Goal: Communication & Community: Answer question/provide support

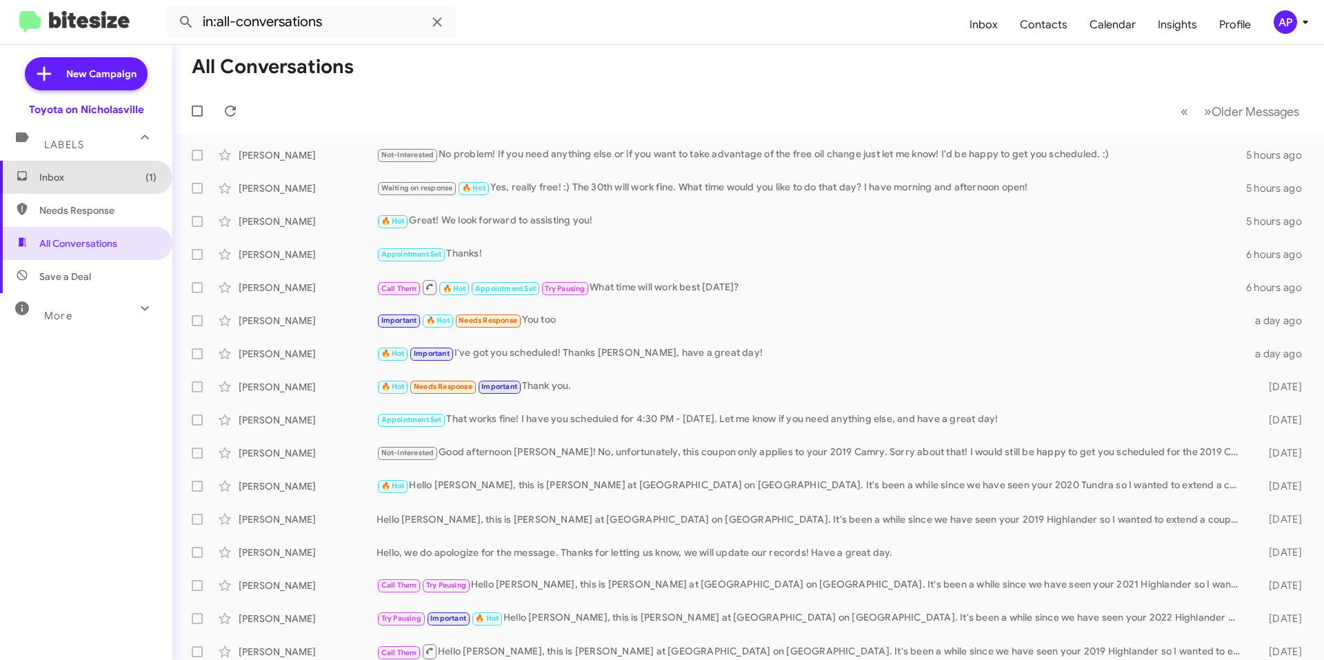
click at [86, 172] on span "Inbox (1)" at bounding box center [97, 177] width 117 height 14
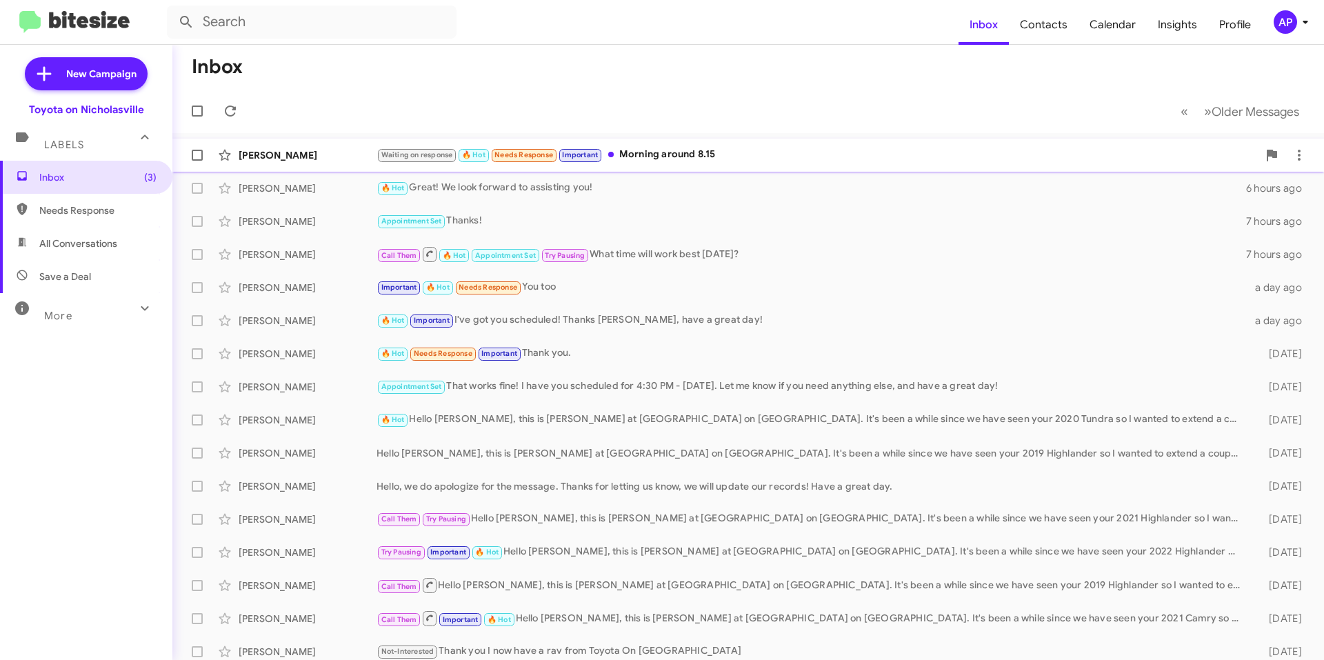
click at [771, 155] on div "Waiting on response 🔥 Hot Needs Response Important Morning around 8.15" at bounding box center [818, 155] width 882 height 16
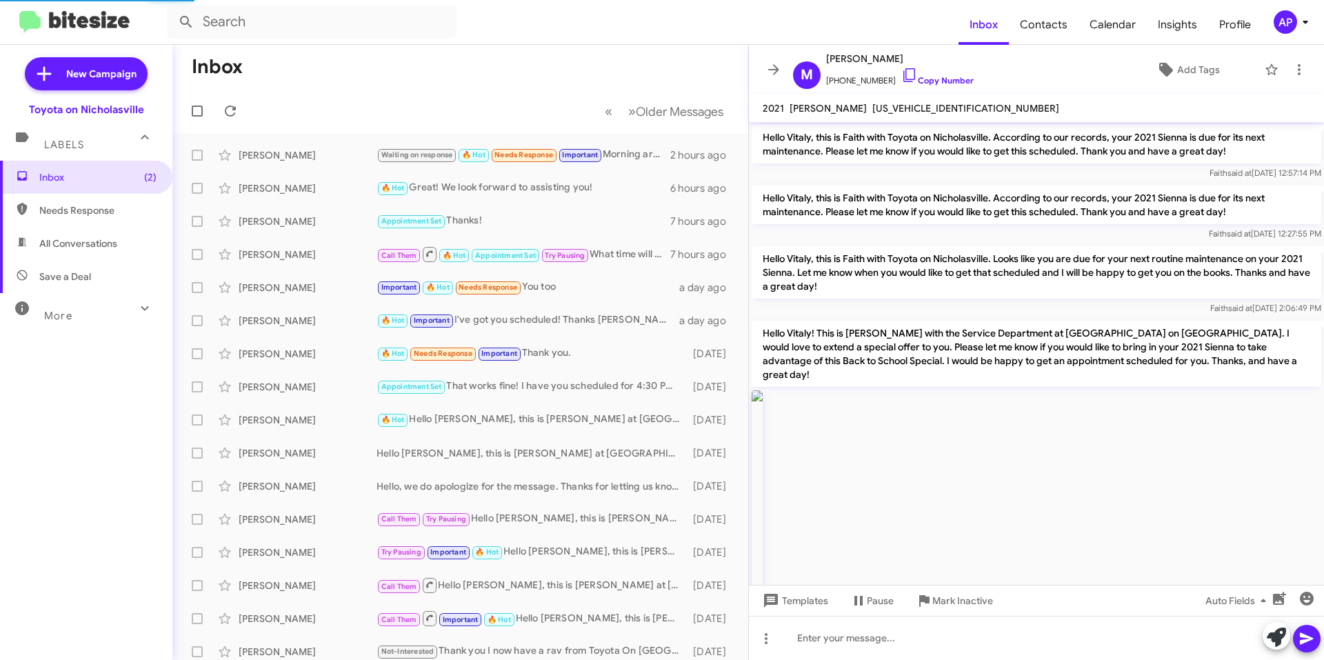
scroll to position [1085, 0]
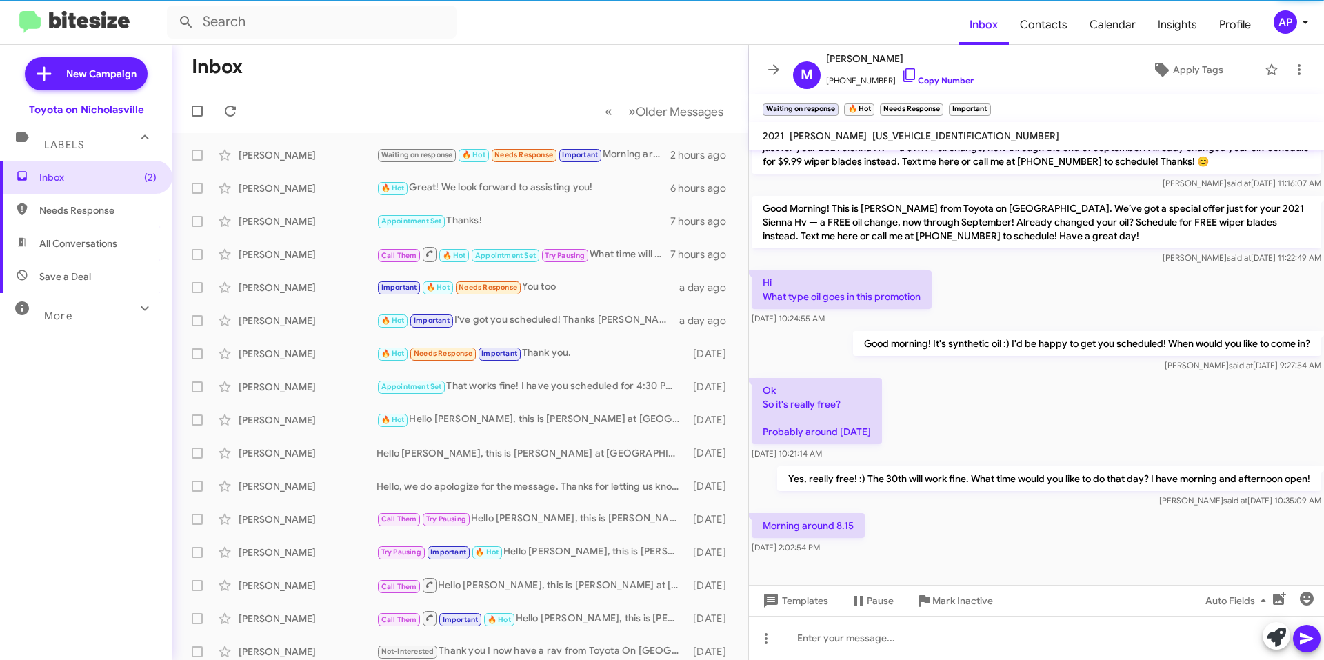
click at [900, 140] on span "[US_VEHICLE_IDENTIFICATION_NUMBER]" at bounding box center [966, 136] width 187 height 12
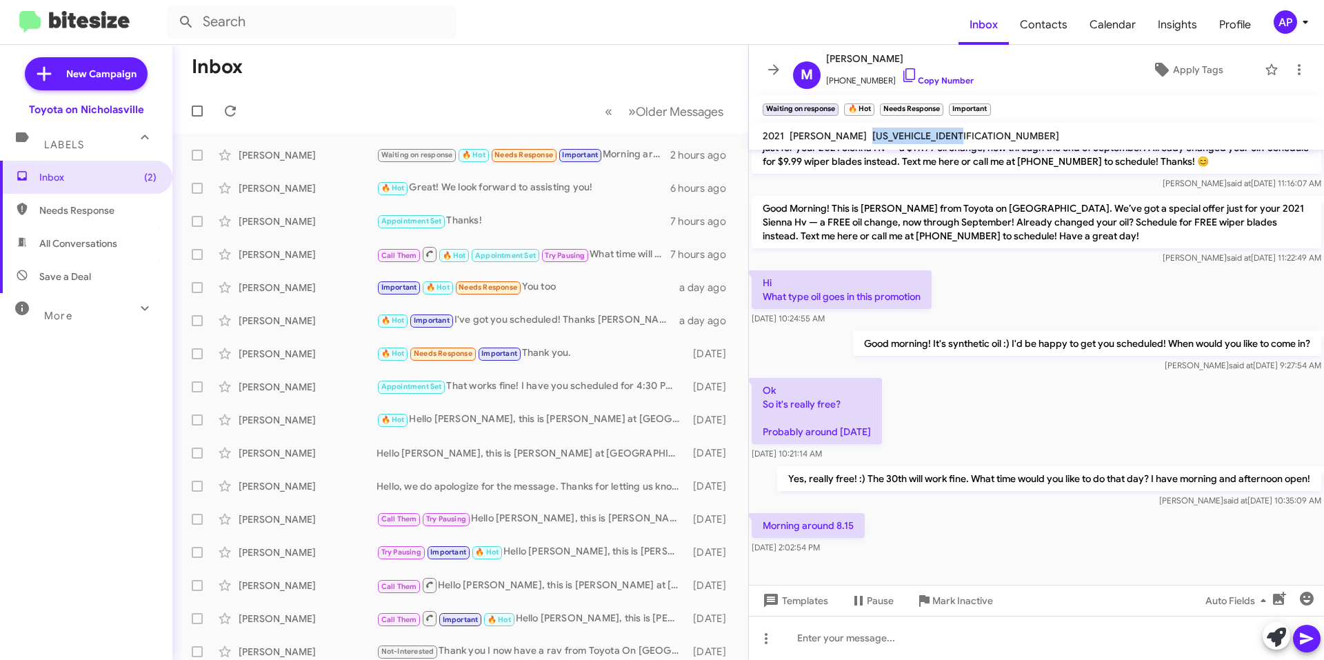
copy span "[US_VEHICLE_IDENTIFICATION_NUMBER]"
click at [864, 657] on div at bounding box center [1036, 638] width 575 height 44
click at [860, 637] on div at bounding box center [1036, 638] width 575 height 44
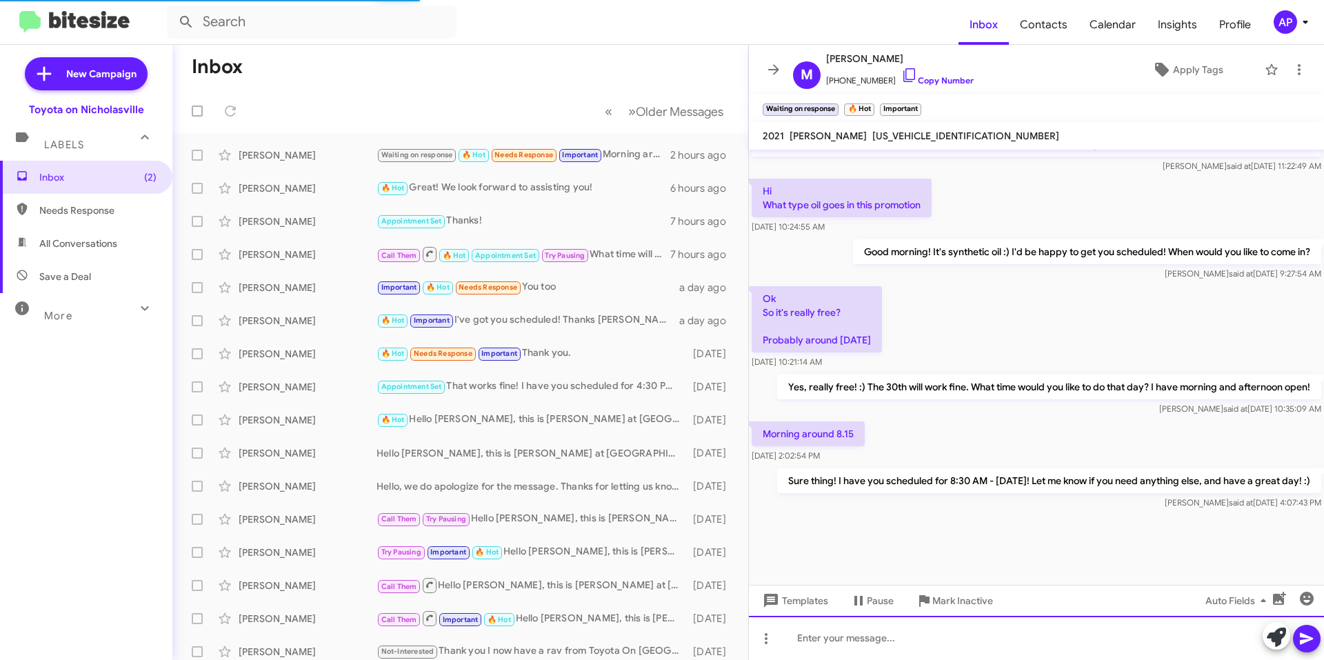
scroll to position [0, 0]
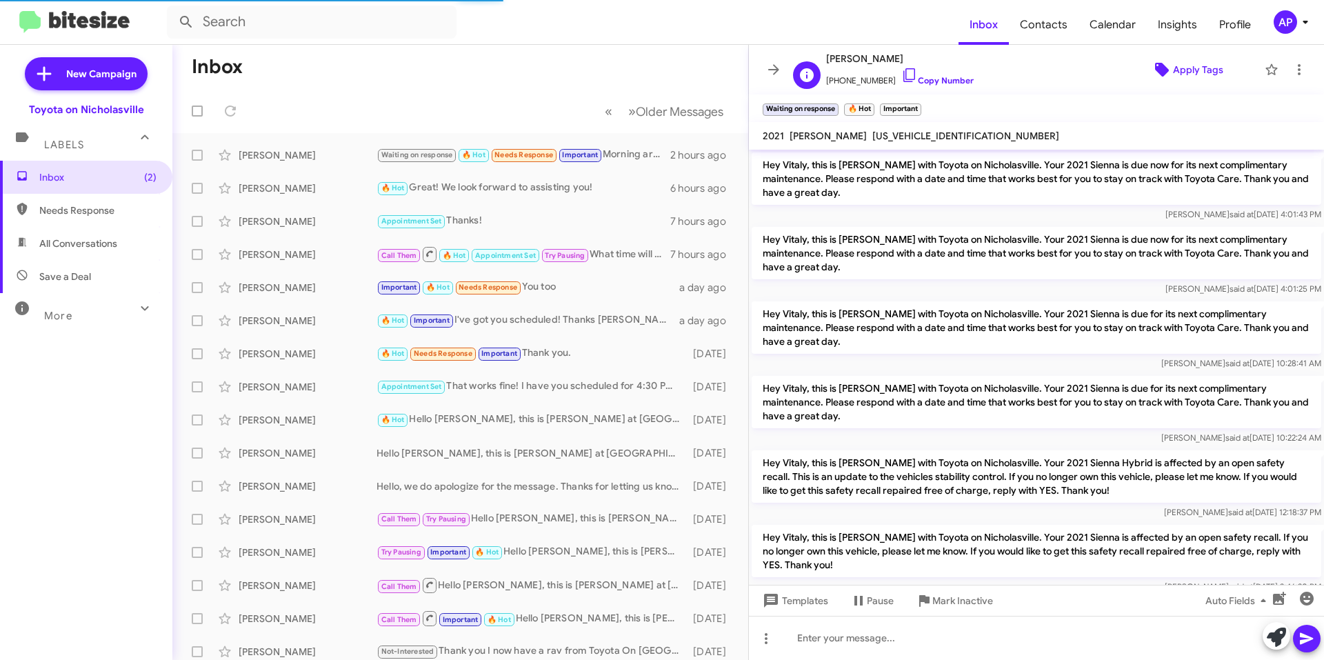
click at [1181, 75] on span "Apply Tags" at bounding box center [1198, 69] width 50 height 25
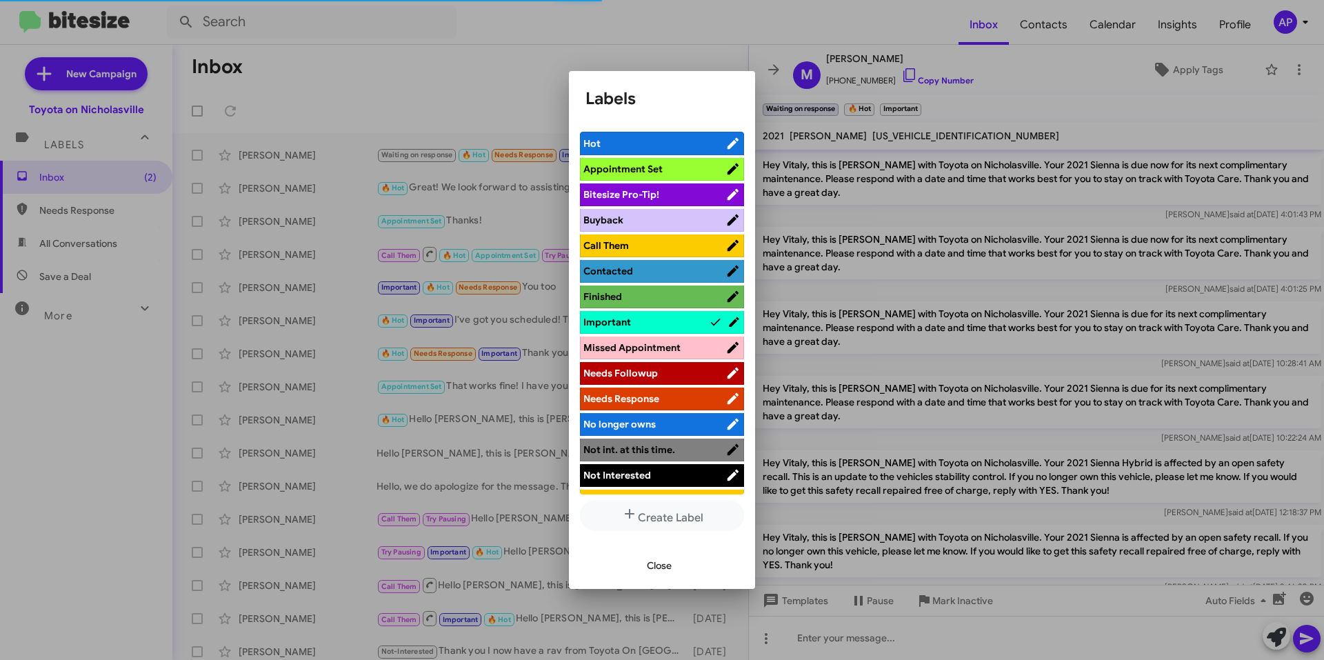
scroll to position [69, 0]
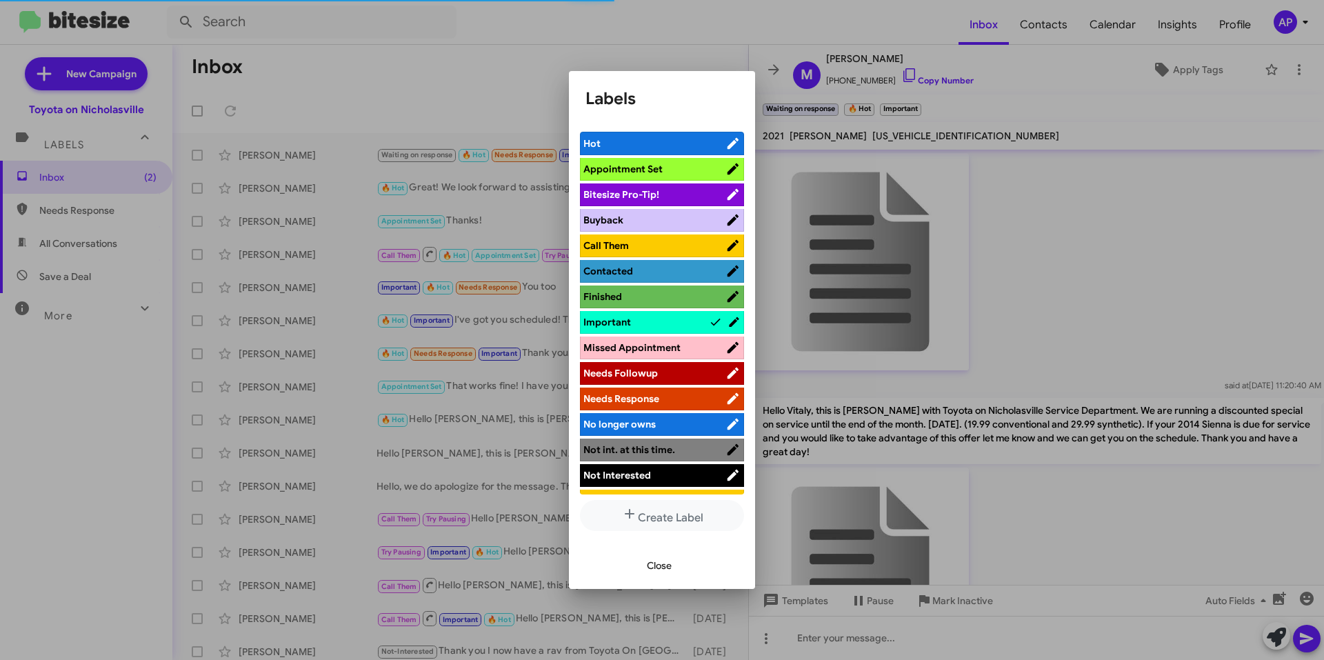
click at [675, 175] on span "Appointment Set" at bounding box center [655, 169] width 142 height 14
click at [681, 142] on span "Hot" at bounding box center [647, 144] width 126 height 14
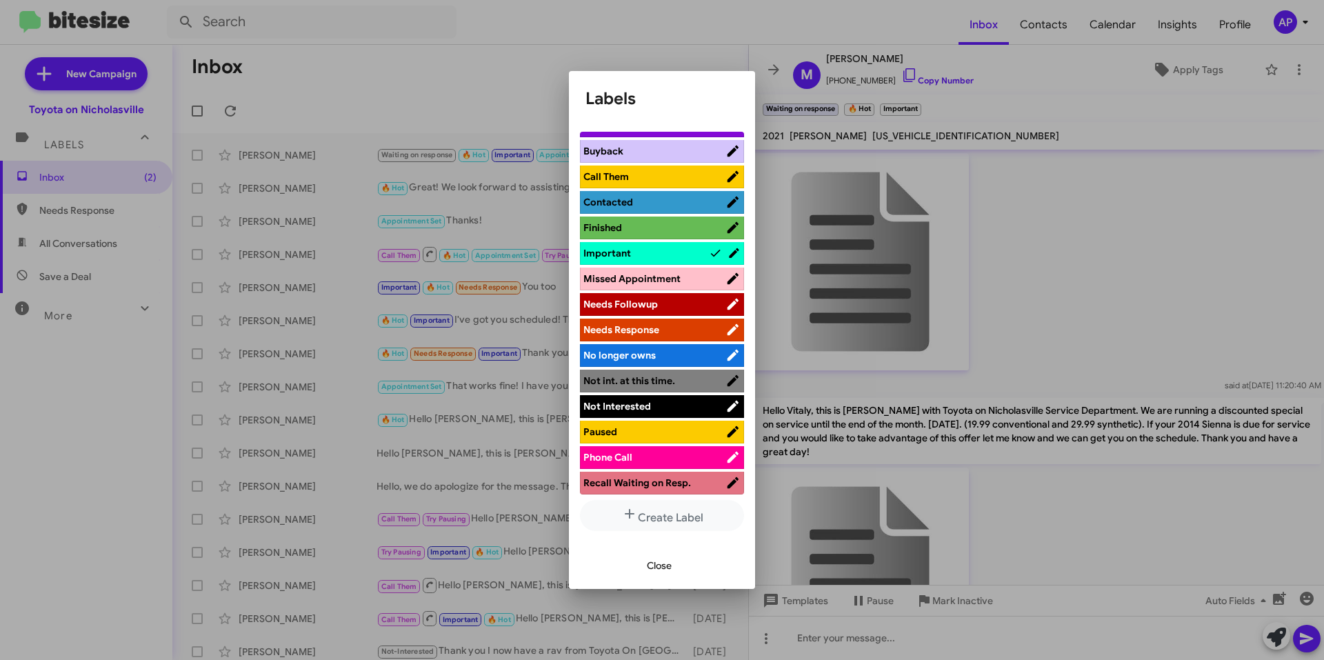
click at [665, 252] on span "Important" at bounding box center [647, 253] width 126 height 14
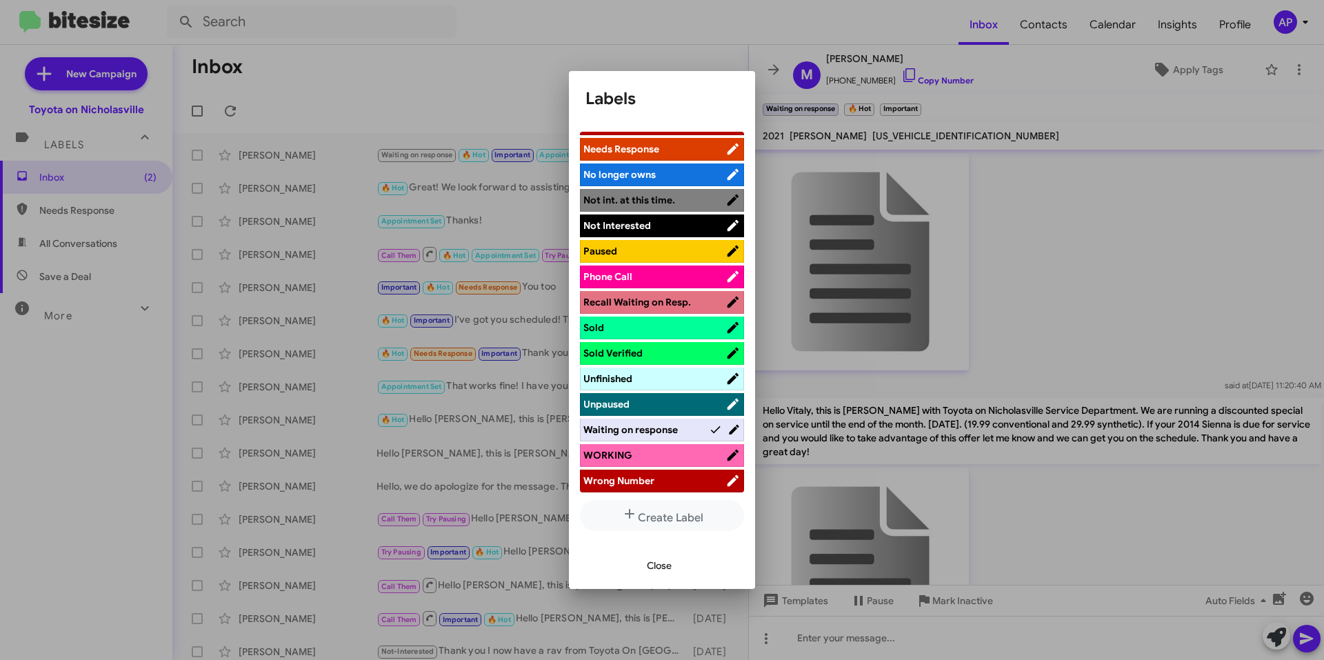
scroll to position [250, 0]
click at [666, 429] on span "Waiting on response" at bounding box center [631, 429] width 95 height 12
click at [656, 566] on span "Close" at bounding box center [659, 565] width 25 height 25
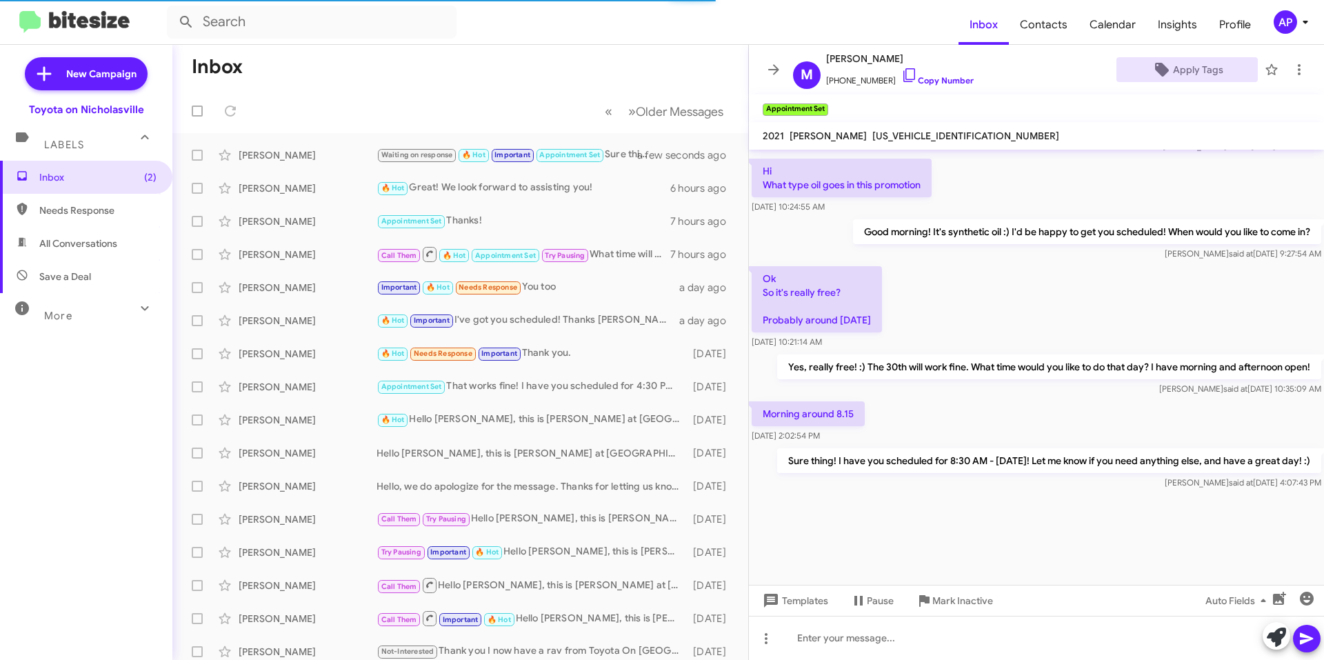
scroll to position [4491, 0]
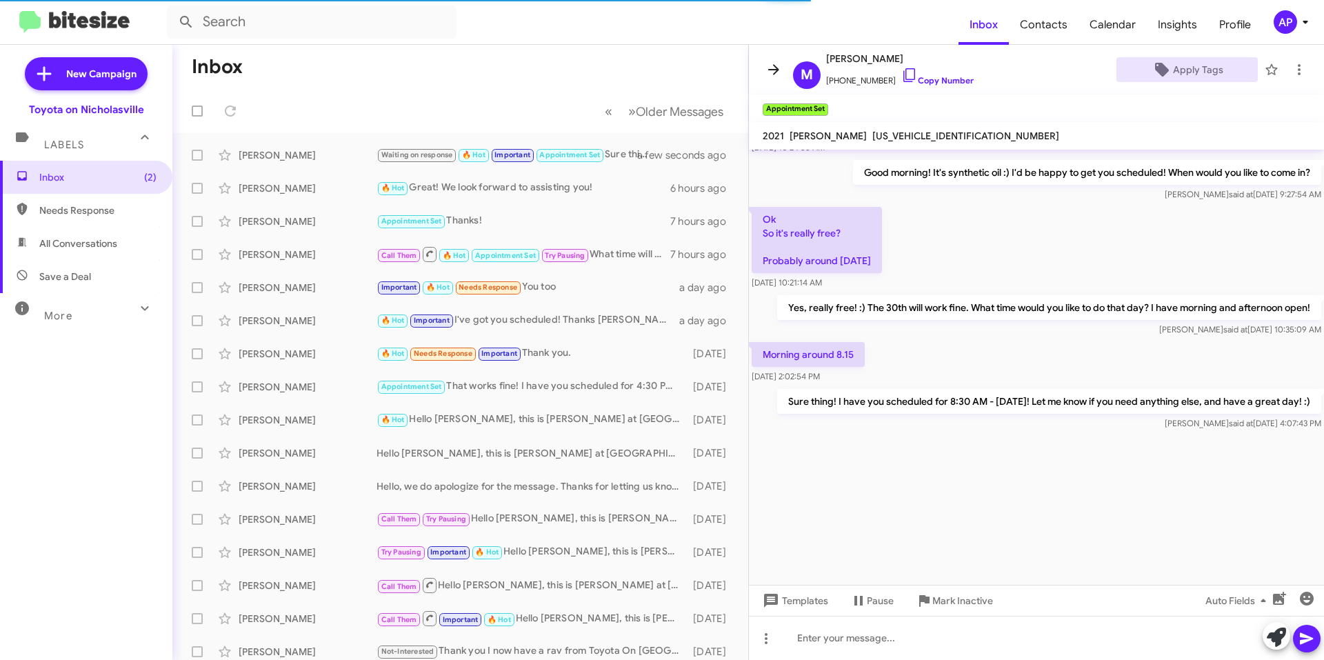
click at [771, 70] on icon at bounding box center [773, 69] width 11 height 10
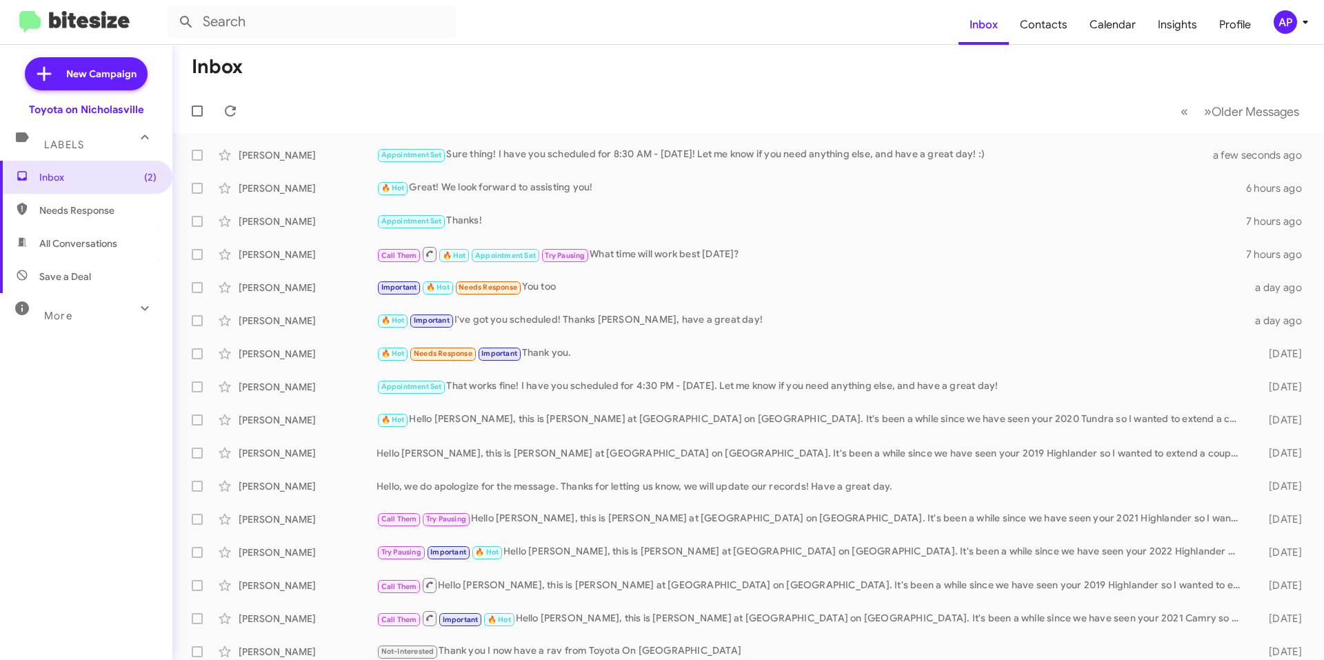
click at [551, 73] on mat-toolbar-row "Inbox" at bounding box center [748, 67] width 1152 height 44
click at [96, 248] on span "All Conversations" at bounding box center [78, 244] width 78 height 14
type input "in:all-conversations"
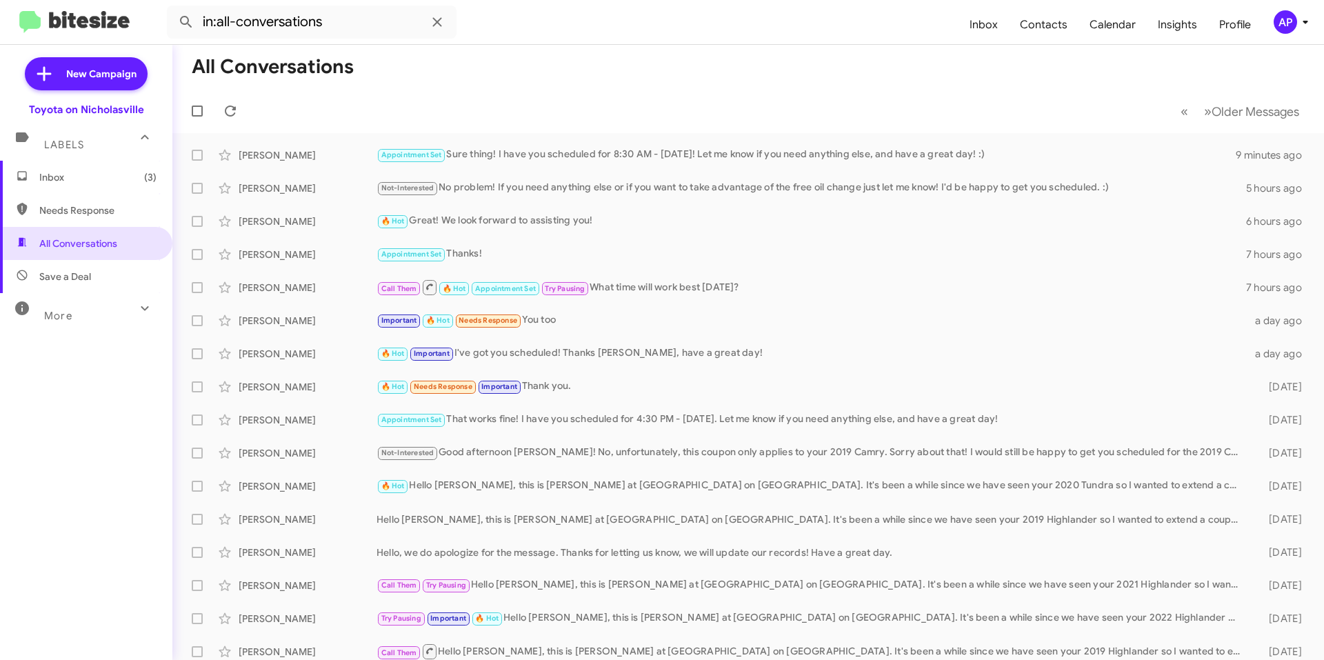
click at [97, 177] on span "Inbox (3)" at bounding box center [97, 177] width 117 height 14
